Goal: Task Accomplishment & Management: Manage account settings

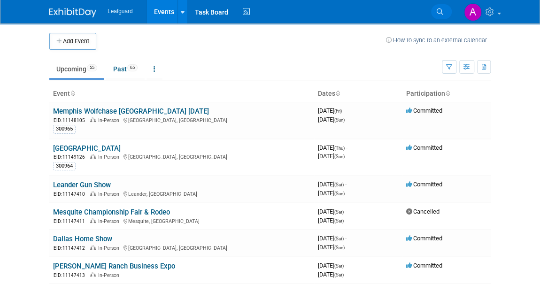
click at [441, 9] on icon at bounding box center [439, 11] width 7 height 7
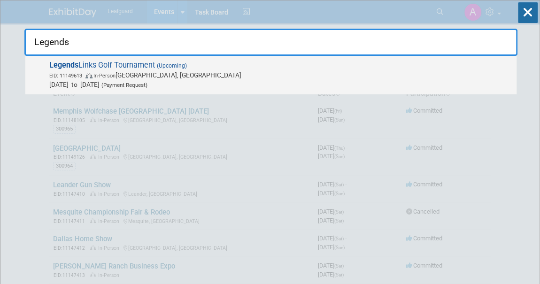
type input "Legends"
click at [131, 63] on span "Legends Links Golf Tournament (Upcoming) EID: 11149613 In-Person Frisco, TX Oct…" at bounding box center [278, 75] width 465 height 29
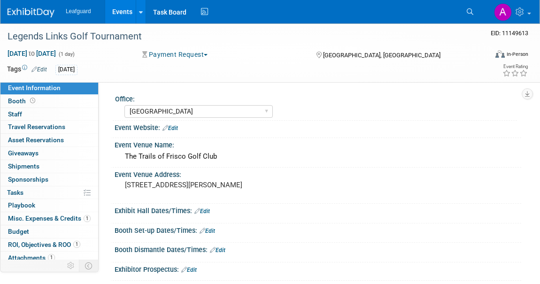
select select "[GEOGRAPHIC_DATA]"
select select "No"
select select "Check"
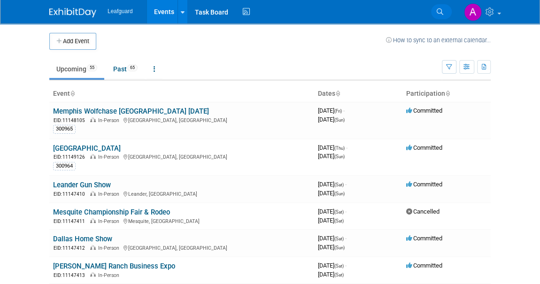
click at [443, 10] on link "Search" at bounding box center [441, 11] width 21 height 15
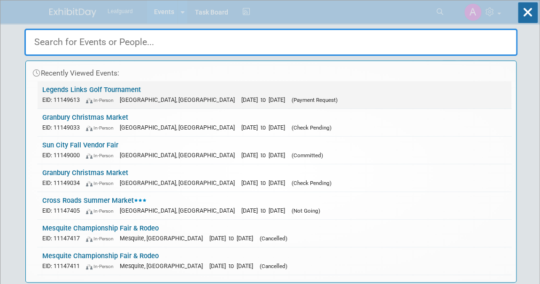
click at [111, 86] on link "Legends Links Golf Tournament EID: 11149613 In-Person Frisco, TX Oct 7, 2025 to…" at bounding box center [274, 94] width 473 height 27
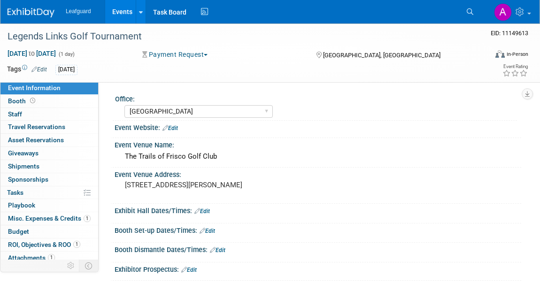
select select "[GEOGRAPHIC_DATA]"
select select "No"
select select "Check"
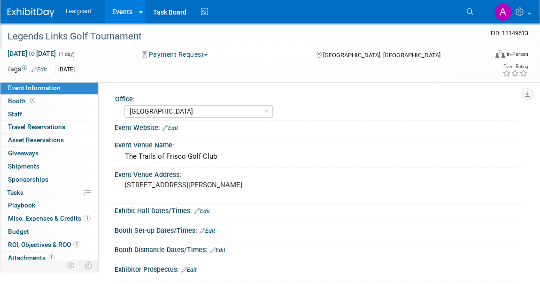
drag, startPoint x: 142, startPoint y: 37, endPoint x: 3, endPoint y: 35, distance: 138.9
click at [3, 35] on div "Legends Links Golf Tournament" at bounding box center [242, 35] width 484 height 25
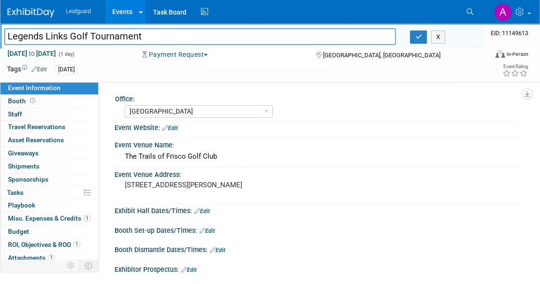
drag, startPoint x: 146, startPoint y: 37, endPoint x: 7, endPoint y: 36, distance: 139.4
click at [7, 36] on input "Legends Links Golf Tournament" at bounding box center [199, 36] width 391 height 16
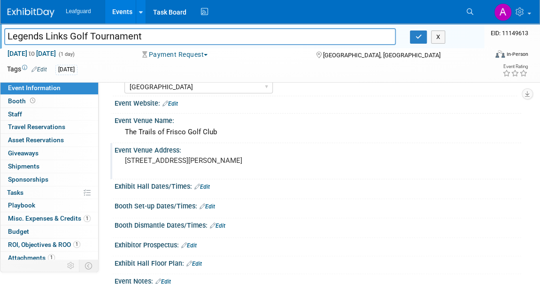
scroll to position [42, 0]
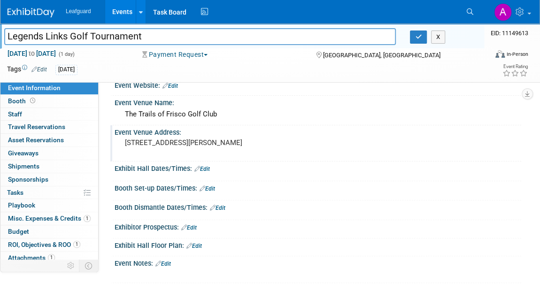
drag, startPoint x: 228, startPoint y: 142, endPoint x: 125, endPoint y: 138, distance: 102.8
click at [125, 138] on pre "10411 Teel Parkway, Frisco, TX" at bounding box center [199, 142] width 149 height 8
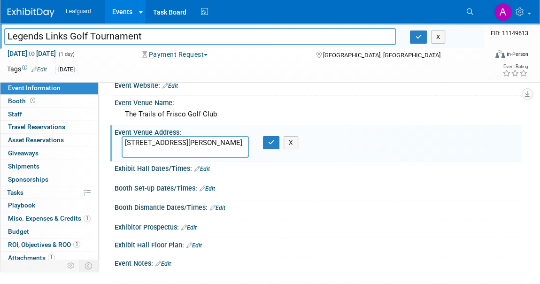
drag, startPoint x: 190, startPoint y: 140, endPoint x: 119, endPoint y: 142, distance: 71.8
click at [119, 142] on div "10411 Teel Parkway, Frisco, TX" at bounding box center [184, 147] width 141 height 22
click at [266, 145] on button "button" at bounding box center [271, 142] width 17 height 13
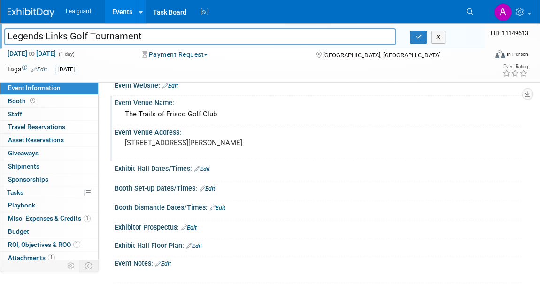
click at [182, 114] on div "The Trails of Frisco Golf Club" at bounding box center [318, 114] width 392 height 15
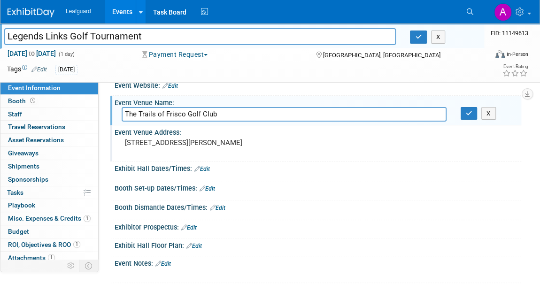
drag, startPoint x: 221, startPoint y: 112, endPoint x: 129, endPoint y: 115, distance: 91.6
click at [85, 112] on div "Event Information Event Info Booth Booth 0 Staff 0 Staff 0 Travel Reservations …" at bounding box center [270, 273] width 540 height 584
click at [465, 115] on button "button" at bounding box center [468, 113] width 17 height 13
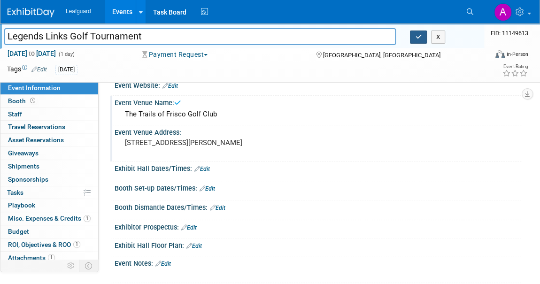
click at [411, 39] on button "button" at bounding box center [418, 36] width 17 height 13
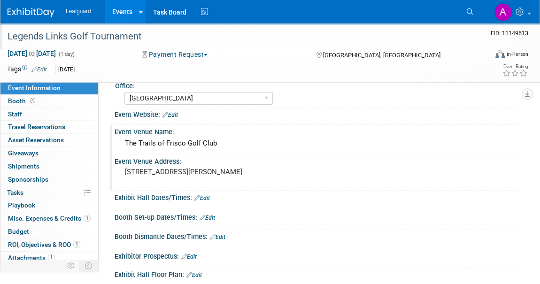
scroll to position [0, 0]
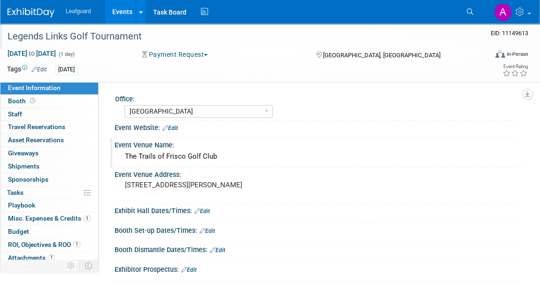
click at [38, 11] on img at bounding box center [31, 12] width 47 height 9
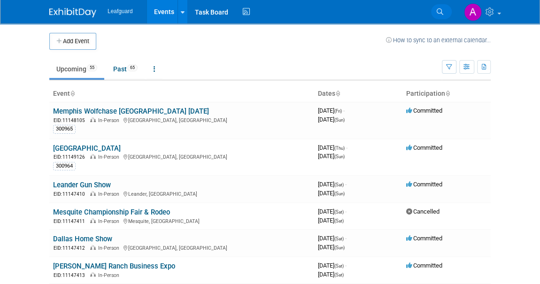
click at [439, 11] on icon at bounding box center [439, 11] width 7 height 7
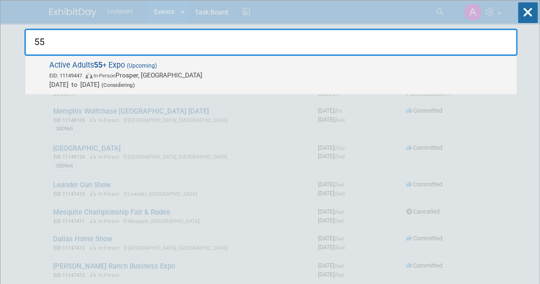
type input "55"
click at [85, 66] on span "Active Adults 55 + Expo (Upcoming) EID: 11149447 In-Person Prosper, [GEOGRAPHIC…" at bounding box center [278, 75] width 465 height 29
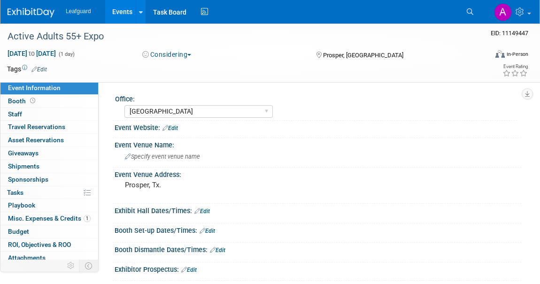
select select "Dallas"
select select "No"
select select "Yes"
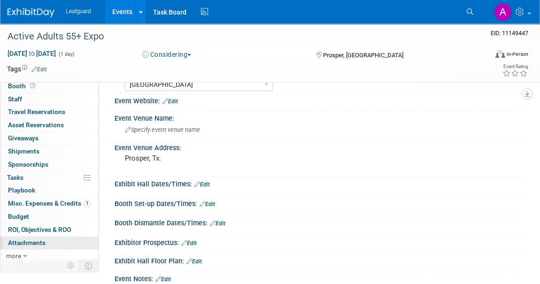
scroll to position [128, 0]
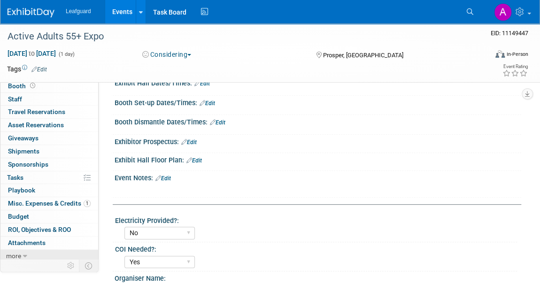
click at [14, 252] on span "more" at bounding box center [13, 256] width 15 height 8
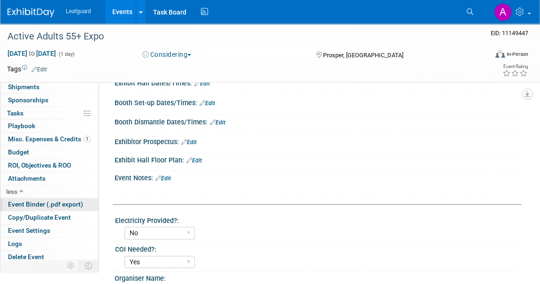
scroll to position [170, 0]
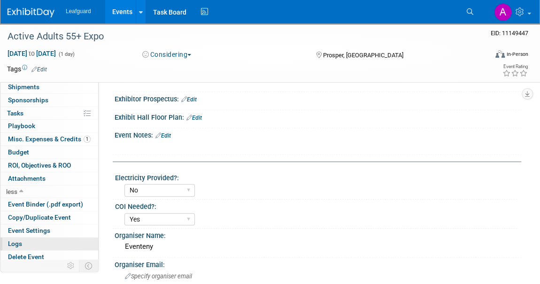
click at [20, 240] on span "Logs" at bounding box center [15, 244] width 14 height 8
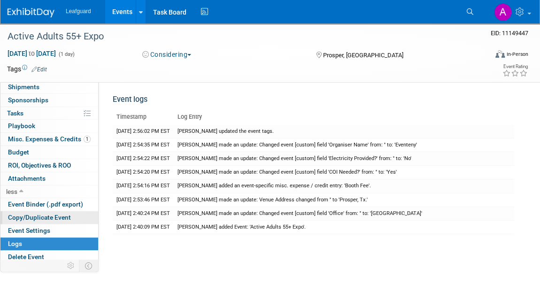
scroll to position [0, 0]
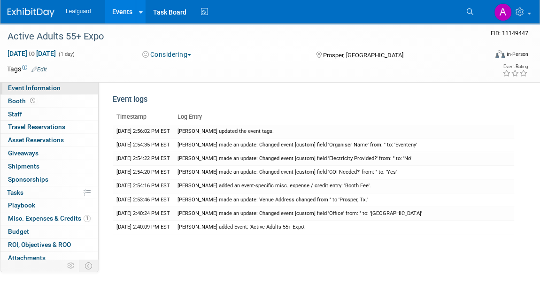
click at [34, 85] on span "Event Information" at bounding box center [34, 88] width 53 height 8
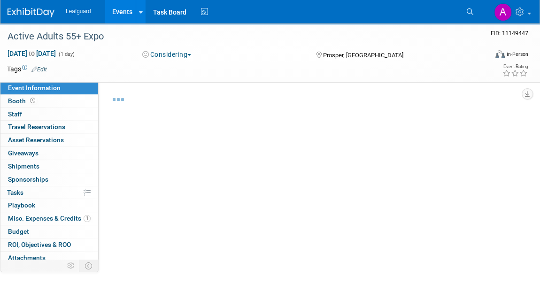
select select "[GEOGRAPHIC_DATA]"
select select "No"
select select "Yes"
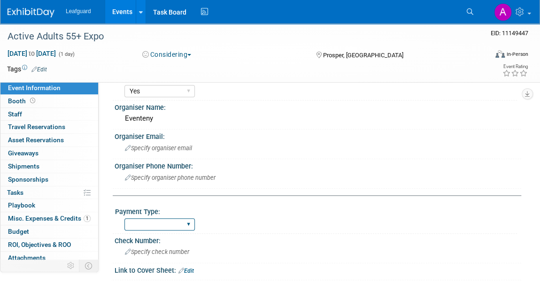
scroll to position [341, 0]
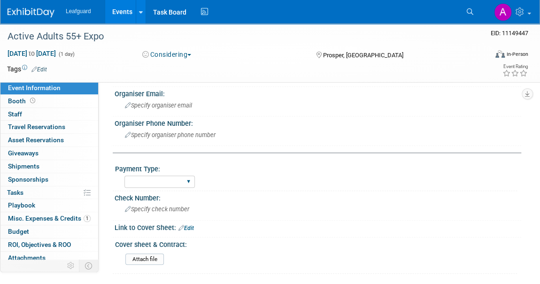
click at [162, 173] on div "Cash/Expense Check Credit Card Free" at bounding box center [159, 181] width 70 height 17
click at [161, 180] on select "Cash/Expense Check Credit Card Free" at bounding box center [159, 181] width 70 height 13
select select "Credit Card"
click at [124, 175] on select "Cash/Expense Check Credit Card Free" at bounding box center [159, 181] width 70 height 13
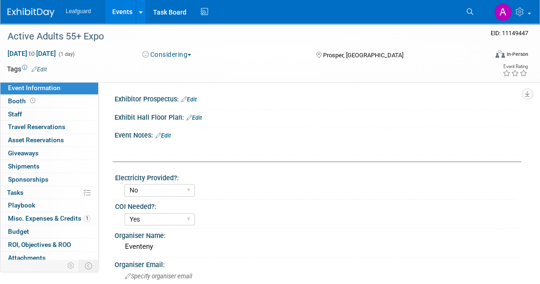
scroll to position [128, 0]
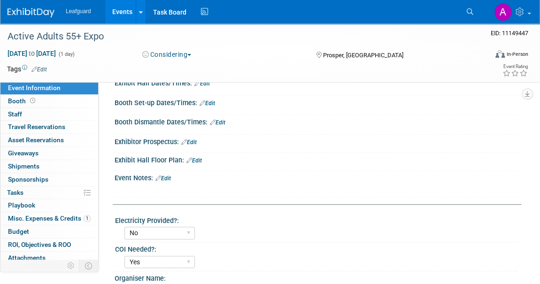
click at [167, 177] on link "Edit" at bounding box center [162, 178] width 15 height 7
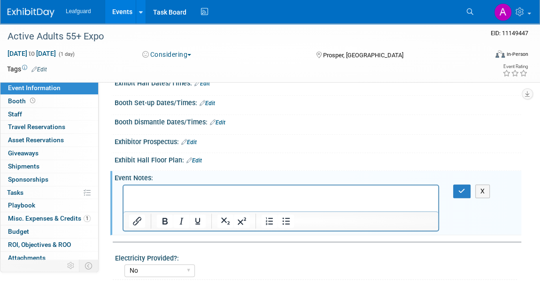
scroll to position [0, 0]
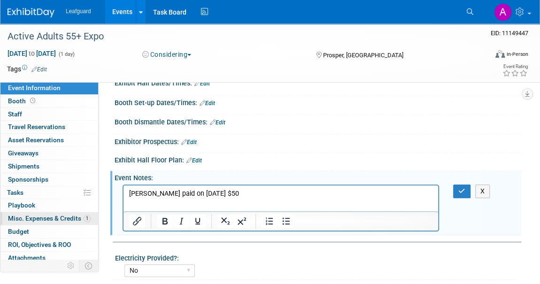
click at [53, 219] on span "Misc. Expenses & Credits 1" at bounding box center [49, 218] width 83 height 8
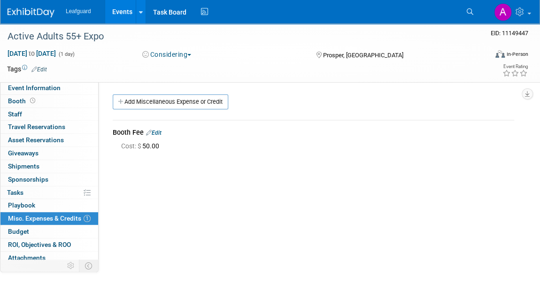
click at [159, 134] on link "Edit" at bounding box center [153, 133] width 15 height 7
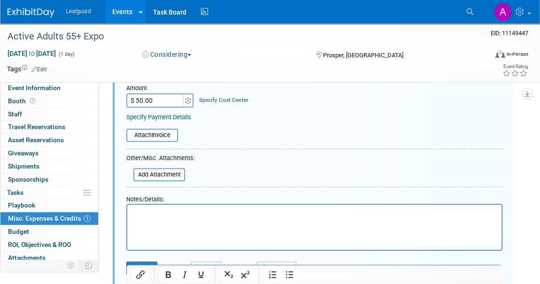
scroll to position [141, 0]
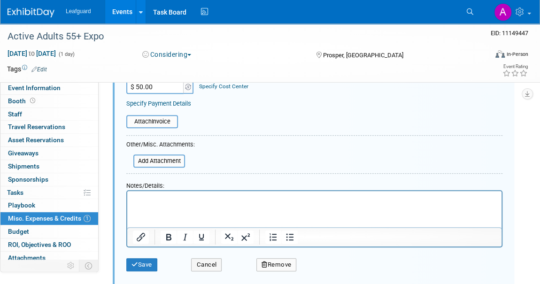
click at [141, 204] on html at bounding box center [314, 197] width 374 height 13
click at [151, 264] on button "Save" at bounding box center [141, 264] width 31 height 13
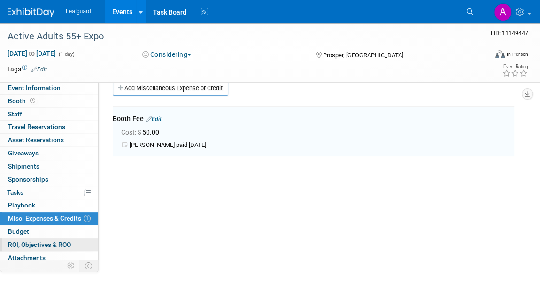
scroll to position [14, 0]
click at [46, 241] on span "ROI, Objectives & ROO 0" at bounding box center [39, 245] width 63 height 8
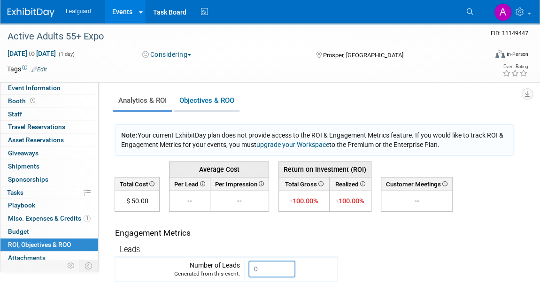
click at [212, 104] on link "Objectives & ROO 0" at bounding box center [207, 100] width 66 height 18
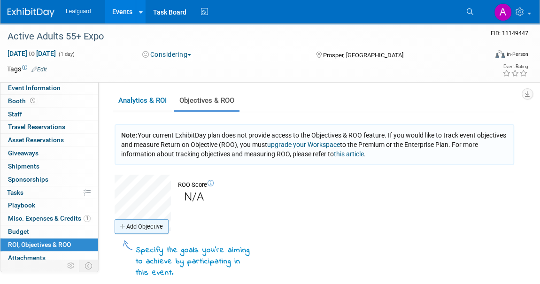
click at [151, 226] on link "Add Objective" at bounding box center [141, 226] width 54 height 15
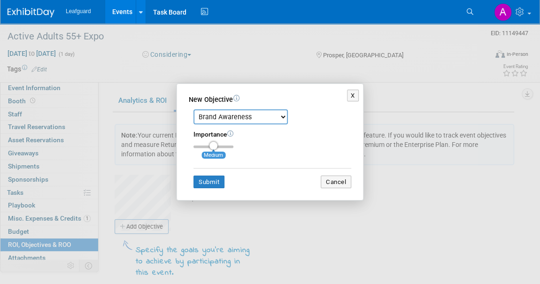
click at [246, 112] on select "Brand Awareness Competition Research Customer Retention Feedback Collection Lea…" at bounding box center [240, 116] width 94 height 15
select select "1"
click at [193, 109] on select "Brand Awareness Competition Research Customer Retention Feedback Collection Lea…" at bounding box center [240, 116] width 94 height 15
type input "3"
click at [231, 145] on input "range" at bounding box center [213, 146] width 40 height 3
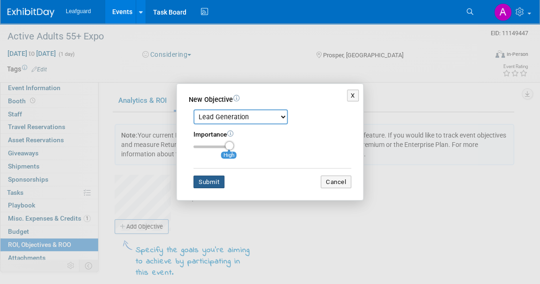
click at [212, 184] on button "Submit" at bounding box center [208, 181] width 31 height 13
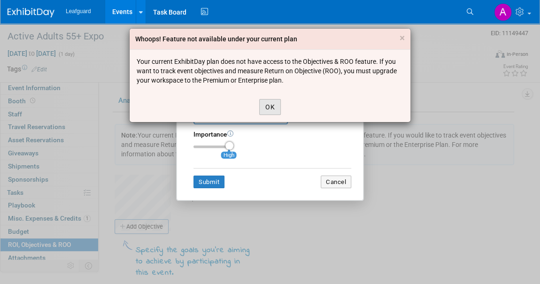
click at [274, 105] on button "OK" at bounding box center [270, 107] width 22 height 16
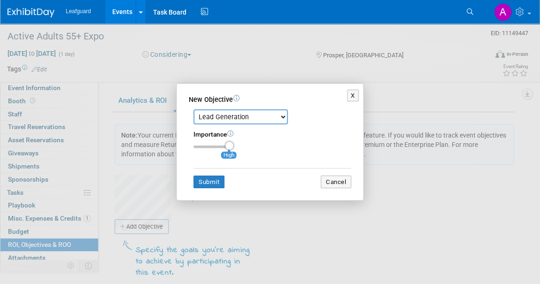
click at [261, 115] on select "Brand Awareness Competition Research Customer Retention Feedback Collection Lea…" at bounding box center [240, 116] width 94 height 15
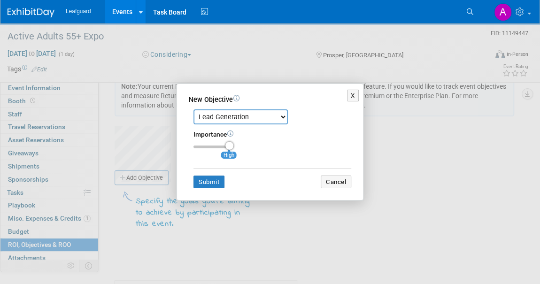
scroll to position [128, 0]
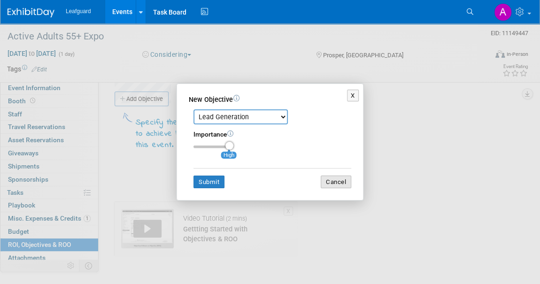
click at [341, 185] on button "Cancel" at bounding box center [335, 181] width 30 height 13
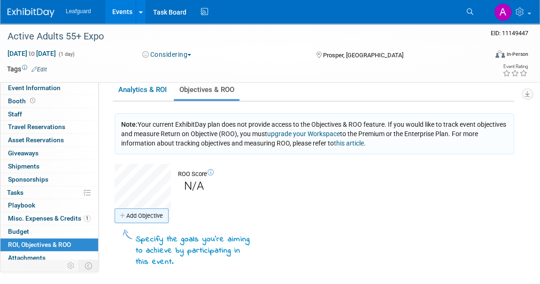
scroll to position [0, 0]
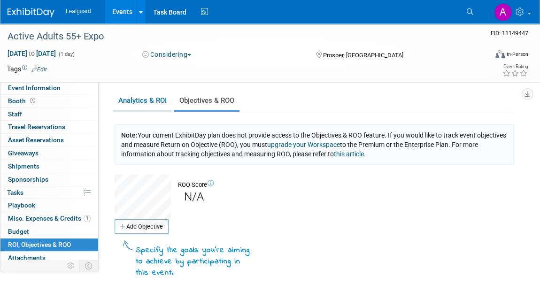
click at [149, 99] on link "Analytics & ROI" at bounding box center [142, 100] width 59 height 18
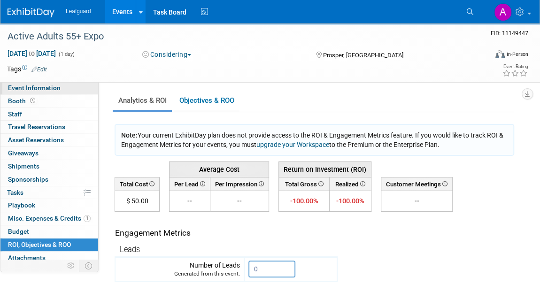
click at [23, 87] on span "Event Information" at bounding box center [34, 88] width 53 height 8
select select "[GEOGRAPHIC_DATA]"
select select "No"
select select "Yes"
select select "Credit Card"
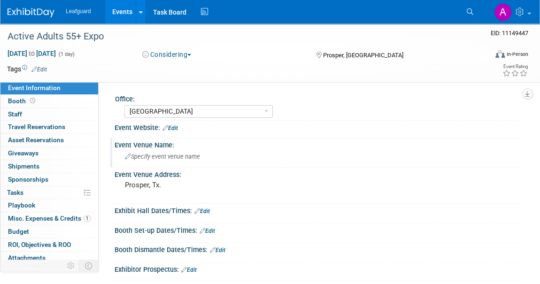
click at [160, 158] on span "Specify event venue name" at bounding box center [162, 156] width 75 height 7
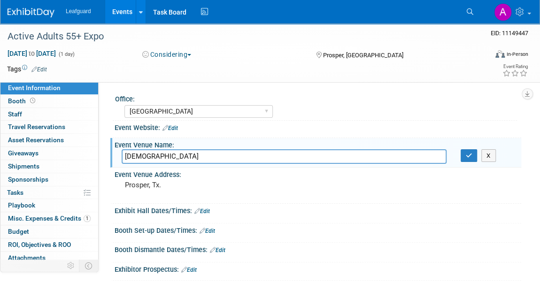
type input "Prosper Gateway Church"
click at [164, 185] on pre "Prosper, Tx." at bounding box center [199, 185] width 149 height 8
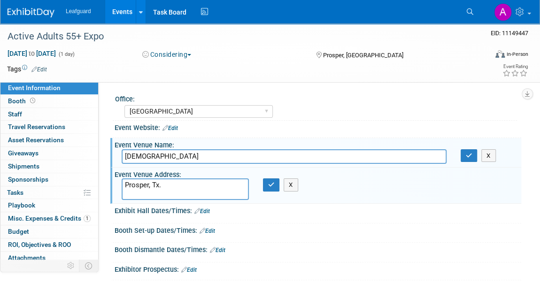
drag, startPoint x: 164, startPoint y: 185, endPoint x: 101, endPoint y: 181, distance: 63.0
click at [101, 181] on div "Office: Albany Arkansas Austin Birmingham Charlotte Chicago Cleveland Colorado …" at bounding box center [310, 211] width 422 height 258
type textarea "4331 Prosper Trail, Prosper, TX 75078"
click at [275, 184] on button "button" at bounding box center [271, 184] width 17 height 13
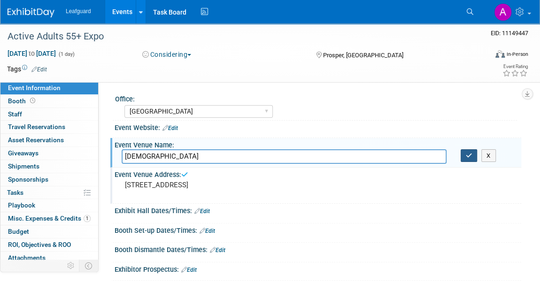
click at [465, 154] on icon "button" at bounding box center [468, 155] width 7 height 6
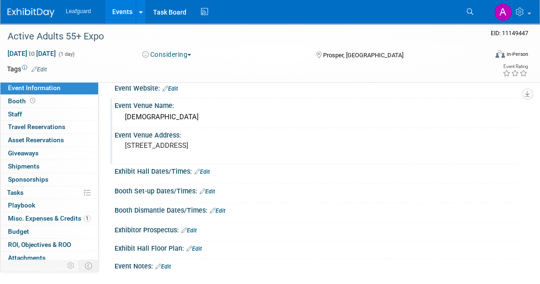
scroll to position [85, 0]
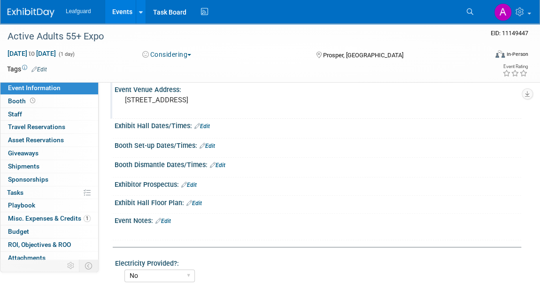
click at [167, 225] on div "X" at bounding box center [316, 227] width 395 height 5
click at [167, 220] on link "Edit" at bounding box center [162, 221] width 15 height 7
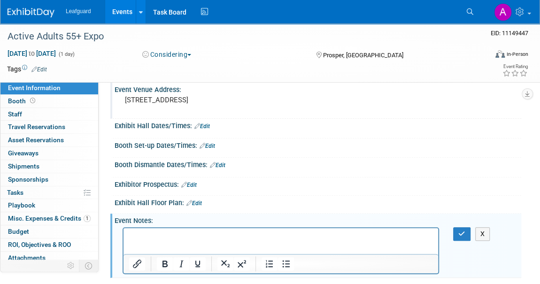
scroll to position [0, 0]
click at [143, 239] on p "Rich Text Area. Press ALT-0 for help." at bounding box center [281, 235] width 304 height 9
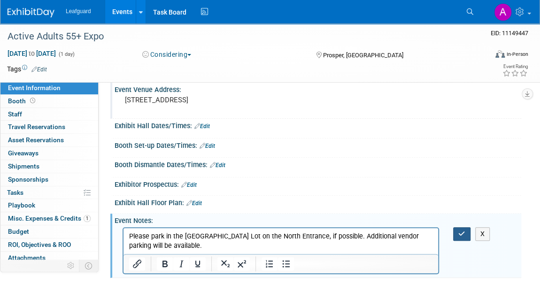
click at [464, 233] on icon "button" at bounding box center [461, 233] width 7 height 7
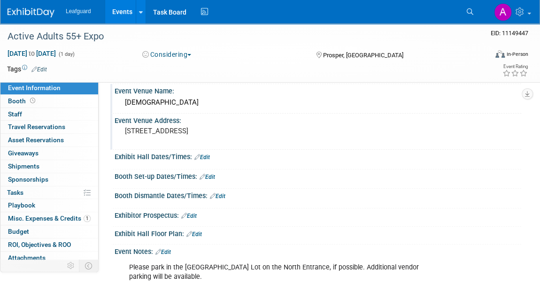
scroll to position [42, 0]
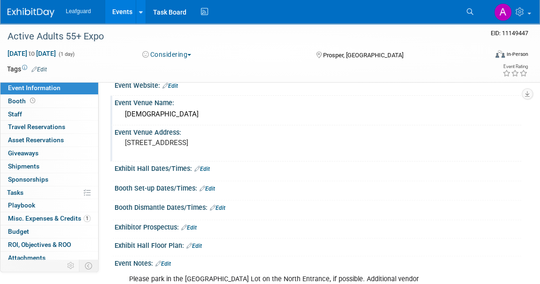
click at [205, 167] on link "Edit" at bounding box center [201, 169] width 15 height 7
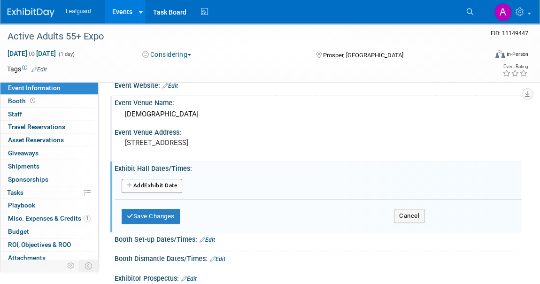
click at [168, 179] on button "Add Another Exhibit Date" at bounding box center [152, 186] width 61 height 14
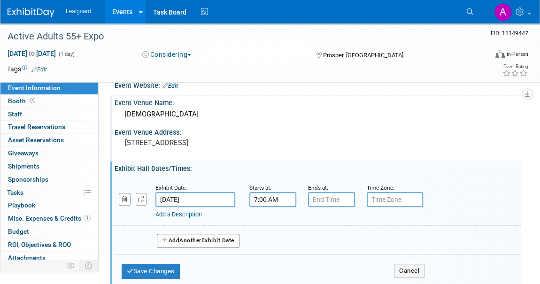
click at [271, 198] on input "7:00 AM" at bounding box center [272, 199] width 47 height 15
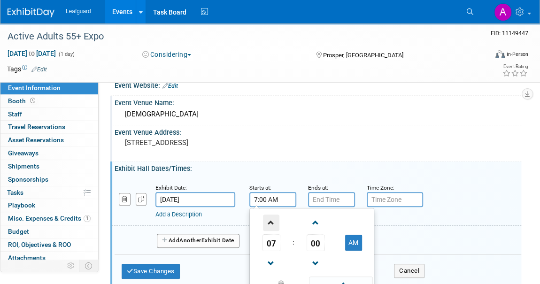
click at [269, 224] on span at bounding box center [271, 222] width 16 height 16
click at [270, 221] on span at bounding box center [271, 222] width 16 height 16
type input "10:00 AM"
click at [329, 196] on input "7:00 PM" at bounding box center [331, 199] width 47 height 15
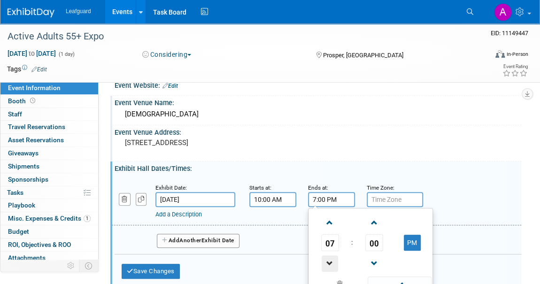
click at [332, 261] on span at bounding box center [329, 263] width 16 height 16
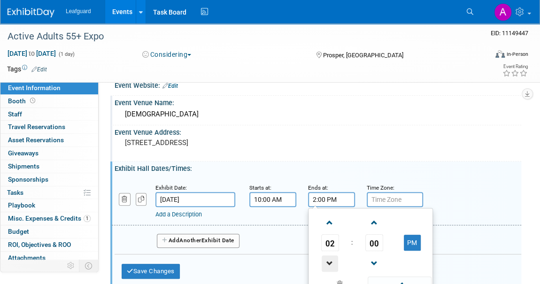
click at [332, 261] on span at bounding box center [329, 263] width 16 height 16
type input "1:00 PM"
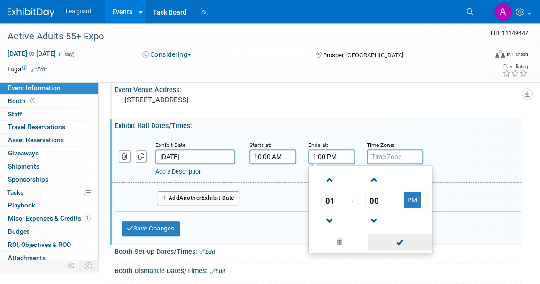
click at [404, 238] on span at bounding box center [398, 242] width 63 height 16
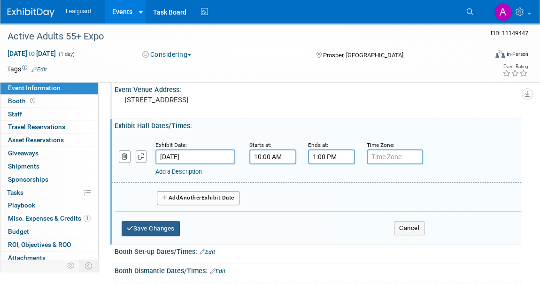
click at [160, 226] on button "Save Changes" at bounding box center [151, 228] width 58 height 15
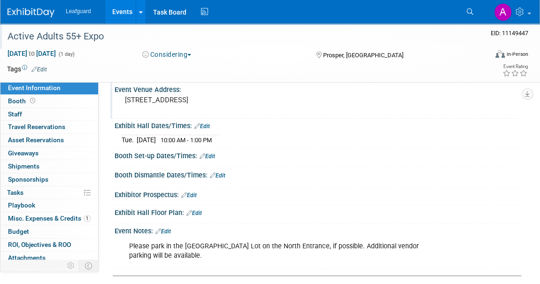
drag, startPoint x: 110, startPoint y: 38, endPoint x: 5, endPoint y: 36, distance: 105.6
click at [5, 36] on div "Active Adults 55+ Expo" at bounding box center [240, 36] width 472 height 17
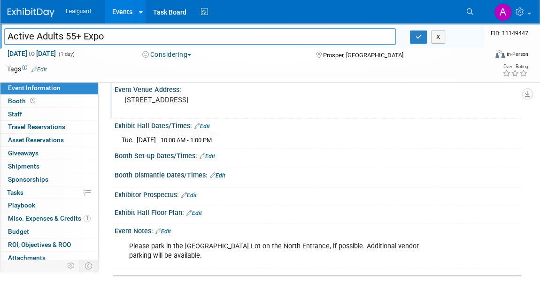
drag, startPoint x: 5, startPoint y: 36, endPoint x: 109, endPoint y: 34, distance: 104.7
click at [112, 34] on input "Active Adults 55+ Expo" at bounding box center [199, 36] width 391 height 16
drag, startPoint x: 109, startPoint y: 35, endPoint x: 9, endPoint y: 33, distance: 100.4
click at [9, 33] on input "Active Adults 55+ Expo" at bounding box center [199, 36] width 391 height 16
click at [39, 241] on span "ROI, Objectives & ROO 0" at bounding box center [39, 245] width 63 height 8
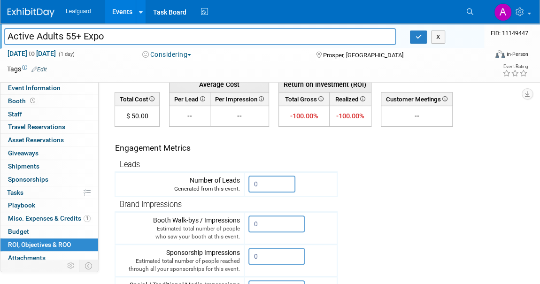
click at [187, 50] on button "Considering" at bounding box center [167, 54] width 56 height 9
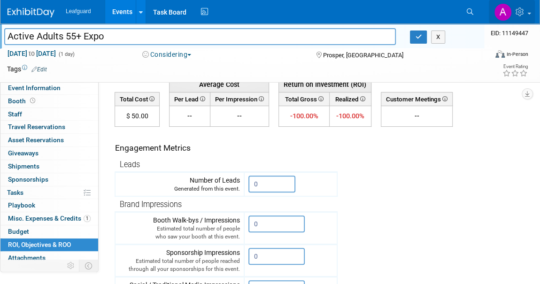
click at [505, 12] on img at bounding box center [503, 12] width 18 height 18
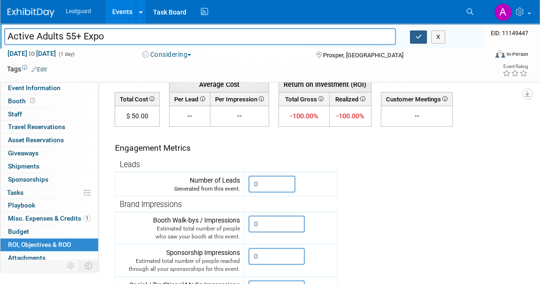
click at [415, 40] on icon "button" at bounding box center [418, 37] width 7 height 6
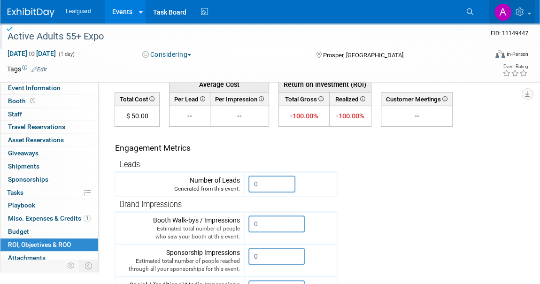
click at [518, 9] on icon at bounding box center [520, 12] width 11 height 8
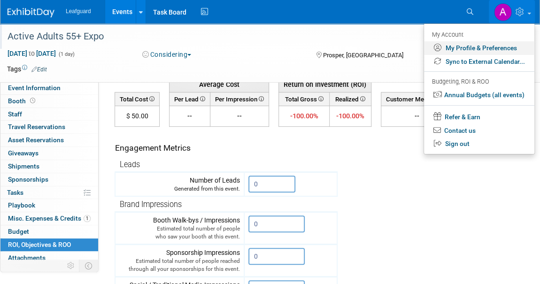
click at [457, 46] on link "My Profile & Preferences" at bounding box center [479, 48] width 110 height 14
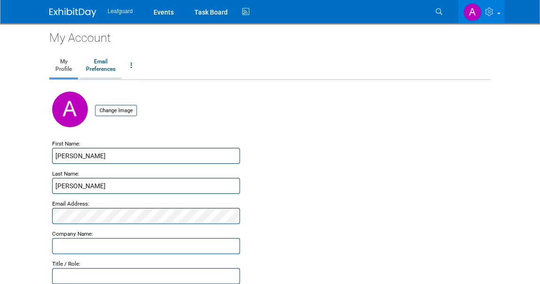
click at [102, 67] on link "Email Preferences" at bounding box center [101, 65] width 42 height 23
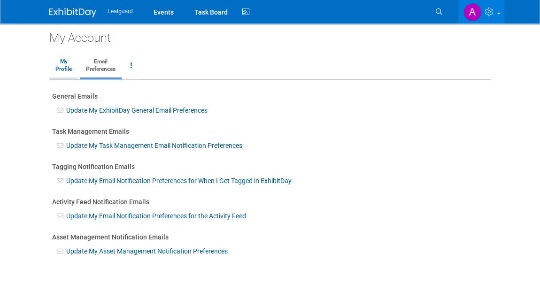
click at [61, 68] on link "My Profile" at bounding box center [63, 65] width 29 height 23
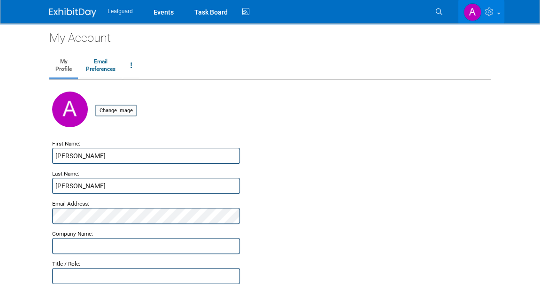
click at [75, 11] on img at bounding box center [72, 12] width 47 height 9
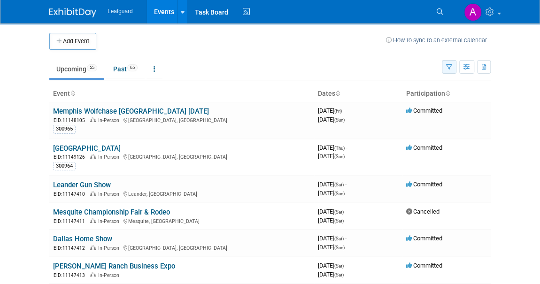
click at [449, 66] on icon "button" at bounding box center [449, 67] width 6 height 6
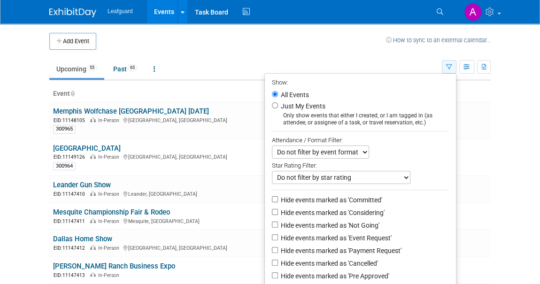
click at [449, 66] on icon "button" at bounding box center [449, 67] width 6 height 6
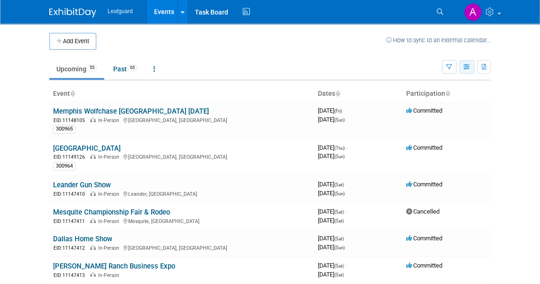
click at [466, 67] on icon "button" at bounding box center [466, 67] width 7 height 6
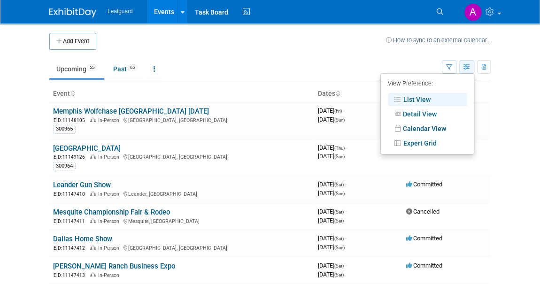
click at [465, 67] on icon "button" at bounding box center [466, 67] width 7 height 6
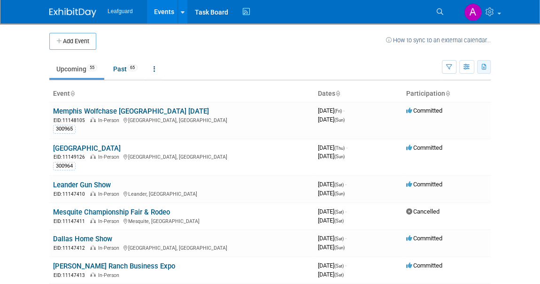
click at [480, 65] on button "button" at bounding box center [484, 67] width 14 height 14
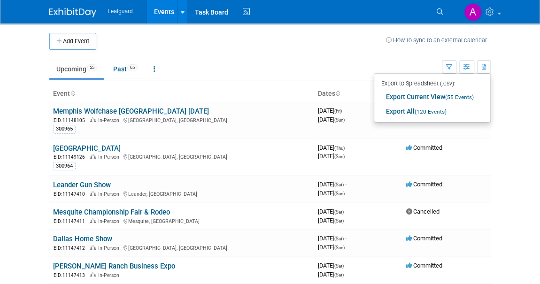
click at [420, 61] on ul "Upcoming 55 Past 65 All Events 120 Past and Upcoming Grouped Annually Events gr…" at bounding box center [245, 69] width 392 height 21
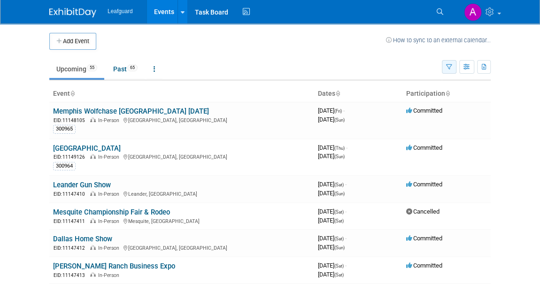
click at [450, 66] on icon "button" at bounding box center [449, 67] width 6 height 6
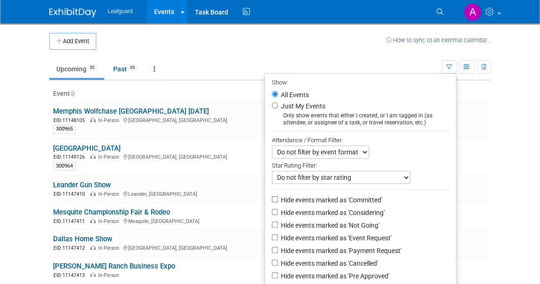
click at [400, 66] on ul "Upcoming 55 Past 65 All Events 120 Past and Upcoming Grouped Annually Events gr…" at bounding box center [245, 69] width 392 height 21
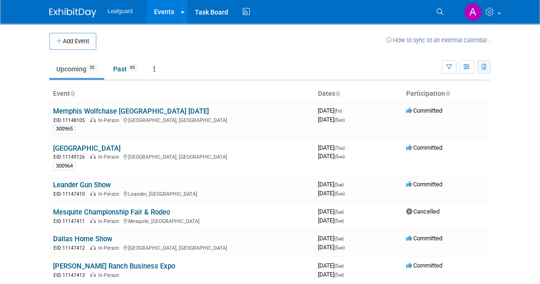
click at [480, 64] on button "button" at bounding box center [484, 67] width 14 height 14
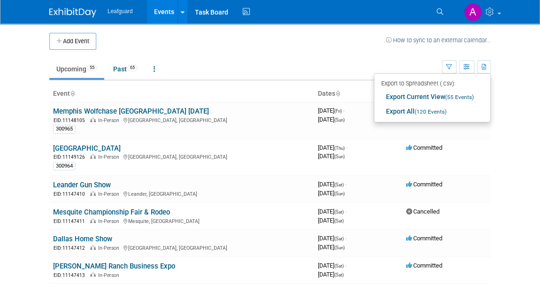
click at [377, 62] on ul "Upcoming 55 Past 65 All Events 120 Past and Upcoming Grouped Annually Events gr…" at bounding box center [245, 69] width 392 height 21
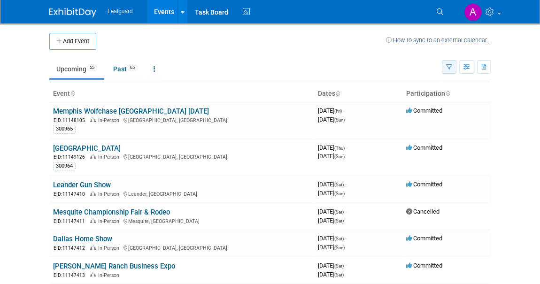
click at [449, 62] on button "button" at bounding box center [449, 67] width 15 height 14
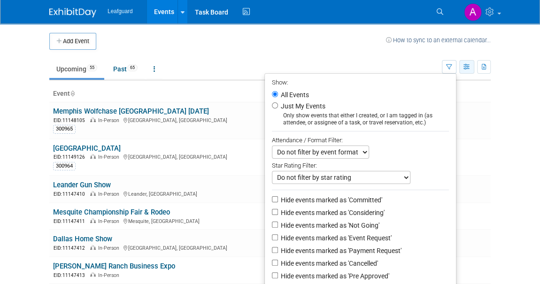
click at [466, 69] on icon "button" at bounding box center [466, 67] width 7 height 6
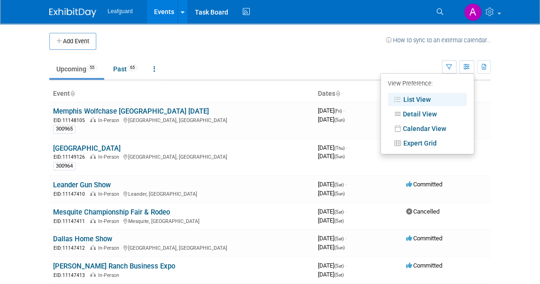
click at [409, 65] on ul "Upcoming 55 Past 65 All Events 120 Past and Upcoming Grouped Annually Events gr…" at bounding box center [245, 69] width 392 height 21
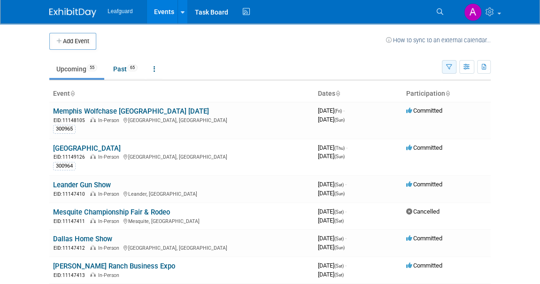
click at [449, 65] on icon "button" at bounding box center [449, 67] width 6 height 6
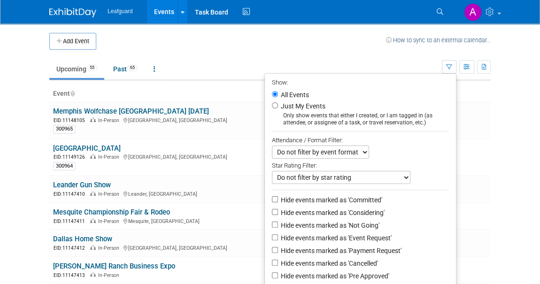
click at [345, 150] on select "Do not filter by event format Only show In-Person events Only show Virtual even…" at bounding box center [320, 151] width 97 height 13
click at [333, 155] on select "Do not filter by event format Only show In-Person events Only show Virtual even…" at bounding box center [320, 151] width 97 height 13
click at [334, 178] on select "Do not filter by star rating Only show events with no ratings (0 stars) Only sh…" at bounding box center [341, 177] width 138 height 13
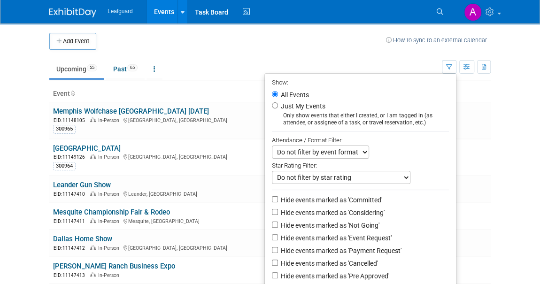
click at [334, 178] on select "Do not filter by star rating Only show events with no ratings (0 stars) Only sh…" at bounding box center [341, 177] width 138 height 13
click at [67, 149] on link "[GEOGRAPHIC_DATA]" at bounding box center [87, 148] width 68 height 8
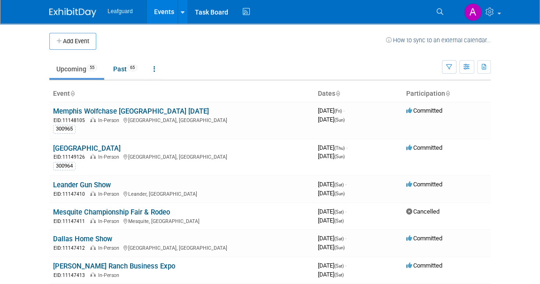
click at [441, 12] on icon at bounding box center [439, 11] width 7 height 7
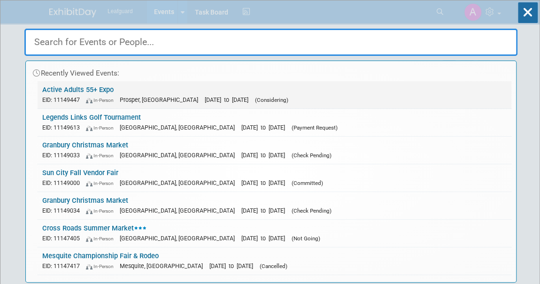
click at [79, 93] on link "Active Adults 55+ Expo EID: 11149447 In-Person Prosper, TX Sep 23, 2025 to Sep …" at bounding box center [274, 94] width 473 height 27
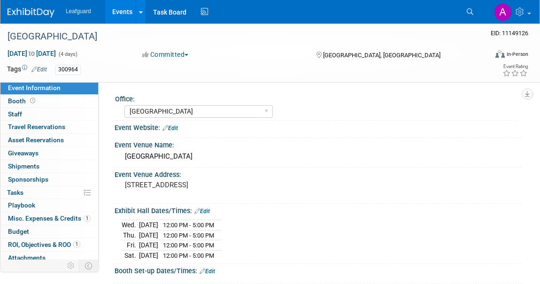
select select "[GEOGRAPHIC_DATA]"
select select "Check"
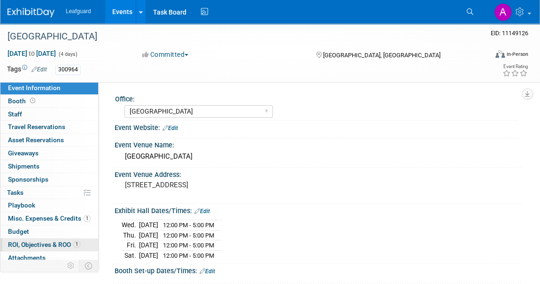
click at [34, 245] on span "ROI, Objectives & ROO 1" at bounding box center [44, 245] width 72 height 8
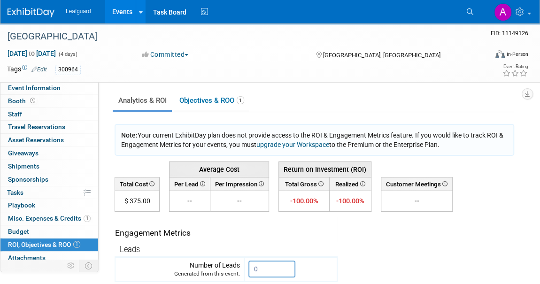
scroll to position [85, 0]
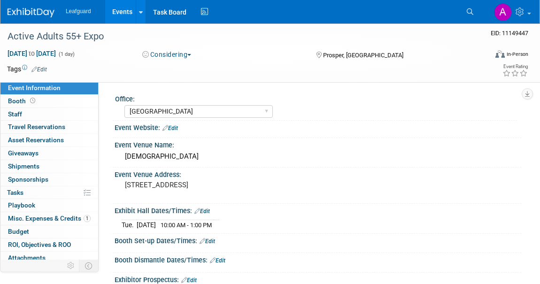
select select "[GEOGRAPHIC_DATA]"
select select "No"
select select "Yes"
select select "Credit Card"
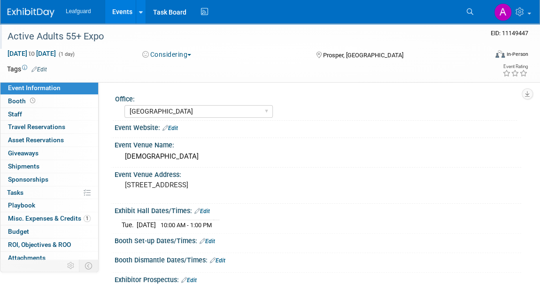
click at [111, 36] on div "Active Adults 55+ Expo" at bounding box center [240, 36] width 472 height 17
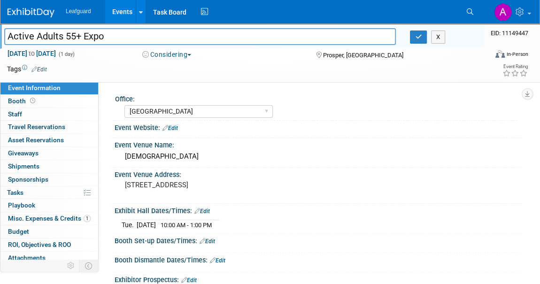
drag, startPoint x: 111, startPoint y: 36, endPoint x: 0, endPoint y: 37, distance: 111.2
click at [0, 37] on div "Active Adults 55+ Expo" at bounding box center [199, 37] width 405 height 14
click at [192, 152] on div "[DEMOGRAPHIC_DATA]" at bounding box center [318, 156] width 392 height 15
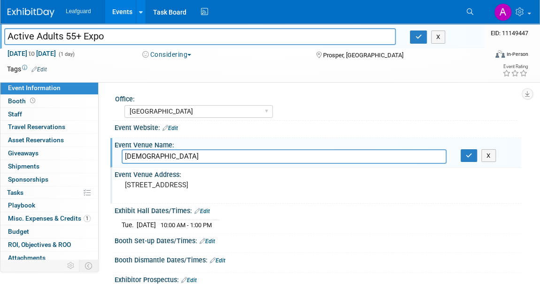
drag, startPoint x: 252, startPoint y: 186, endPoint x: 119, endPoint y: 185, distance: 133.7
click at [119, 185] on div "[STREET_ADDRESS]" at bounding box center [198, 189] width 169 height 23
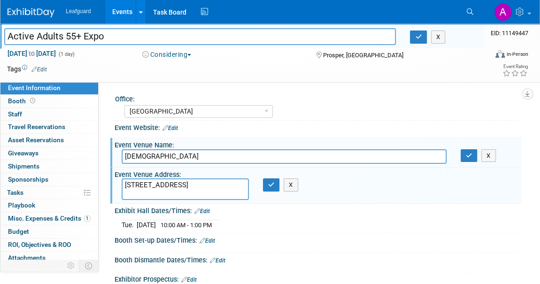
drag, startPoint x: 139, startPoint y: 185, endPoint x: 122, endPoint y: 183, distance: 17.5
click at [122, 183] on textarea "4331 Prosper Trail, Prosper, TX 75078" at bounding box center [185, 189] width 127 height 22
drag, startPoint x: 123, startPoint y: 183, endPoint x: 249, endPoint y: 185, distance: 125.3
click at [249, 185] on div "4331 Prosper Trail, Prosper, TX 75078" at bounding box center [184, 189] width 141 height 22
click at [271, 183] on icon "button" at bounding box center [271, 185] width 7 height 6
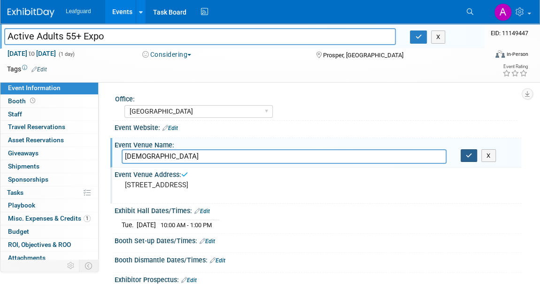
click at [465, 156] on button "button" at bounding box center [468, 155] width 17 height 13
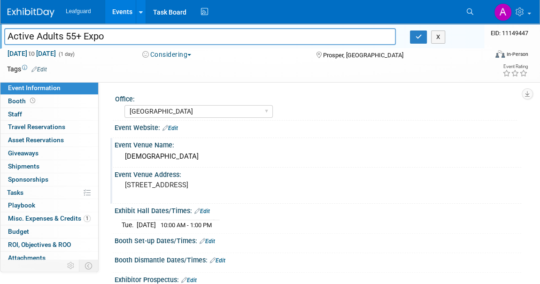
drag, startPoint x: 113, startPoint y: 36, endPoint x: 1, endPoint y: 36, distance: 112.1
click at [1, 36] on div "Active Adults 55+ Expo" at bounding box center [199, 37] width 405 height 14
click at [418, 38] on icon "button" at bounding box center [418, 37] width 7 height 6
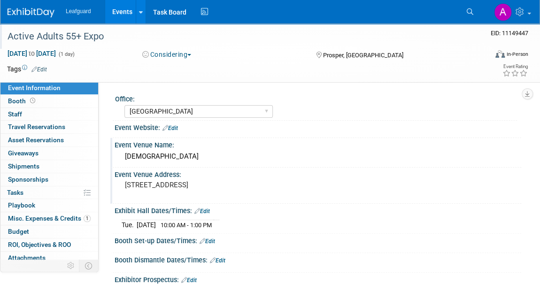
drag, startPoint x: 248, startPoint y: 183, endPoint x: 125, endPoint y: 181, distance: 122.5
click at [125, 181] on pre "4331 Prosper Trail, Prosper, TX 75078" at bounding box center [199, 185] width 149 height 8
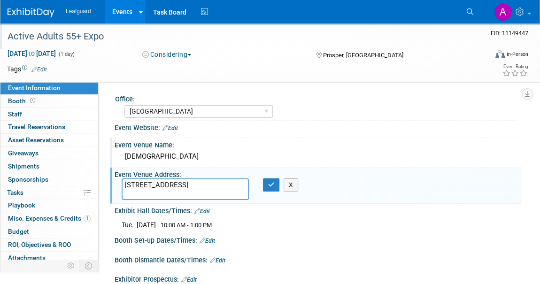
drag, startPoint x: 125, startPoint y: 183, endPoint x: 246, endPoint y: 187, distance: 120.7
click at [246, 187] on textarea "4331 Prosper Trail, Prosper, TX 75078" at bounding box center [185, 189] width 127 height 22
click at [268, 187] on icon "button" at bounding box center [271, 185] width 7 height 6
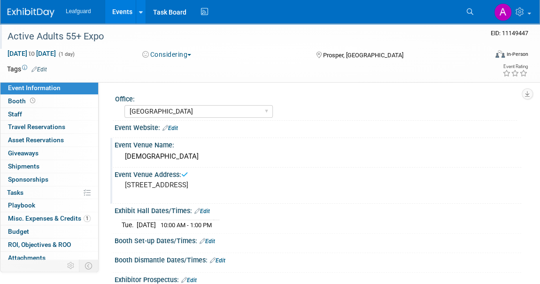
click at [248, 153] on div "Prosper Gateway Church" at bounding box center [318, 156] width 392 height 15
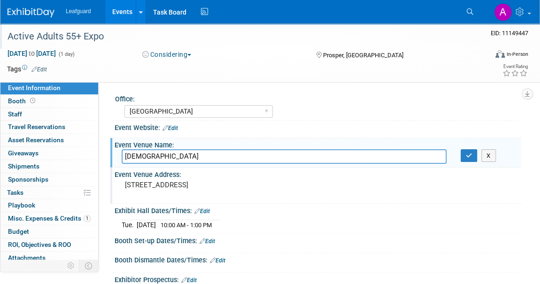
drag, startPoint x: 207, startPoint y: 157, endPoint x: 125, endPoint y: 160, distance: 81.7
click at [125, 160] on input "Prosper Gateway Church" at bounding box center [284, 156] width 325 height 15
click at [465, 154] on icon "button" at bounding box center [468, 155] width 7 height 6
